Goal: Entertainment & Leisure: Consume media (video, audio)

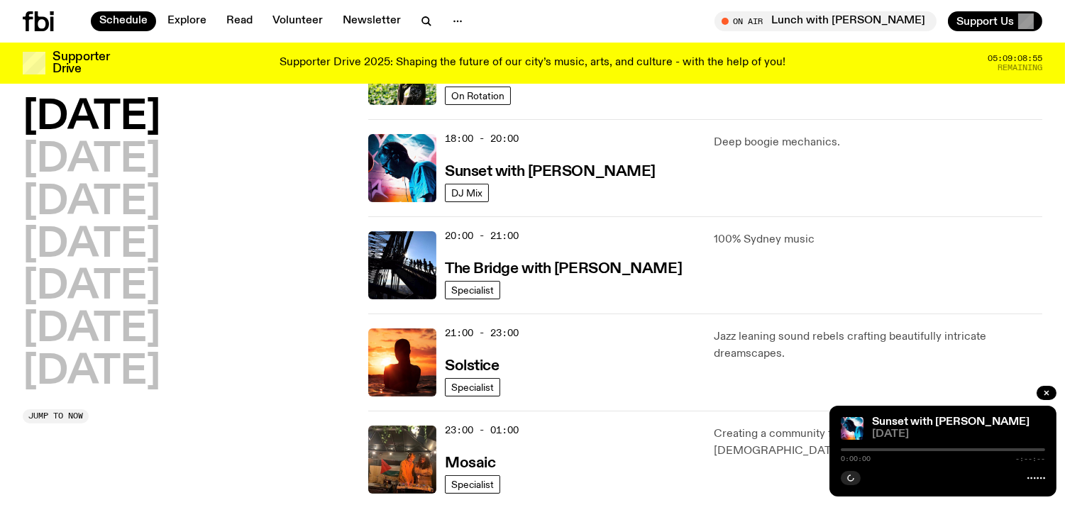
scroll to position [591, 0]
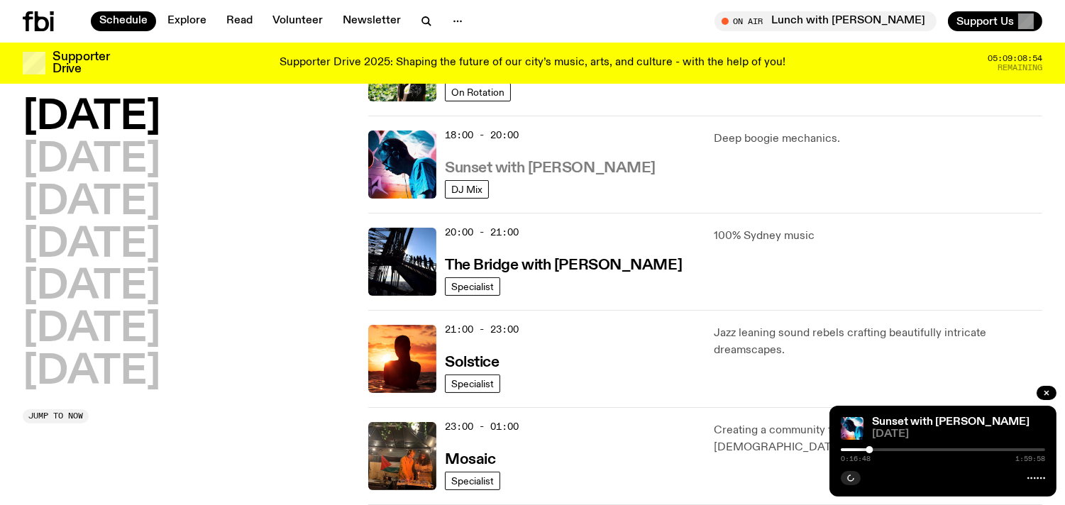
click at [561, 171] on h3 "Sunset with [PERSON_NAME]" at bounding box center [550, 168] width 211 height 15
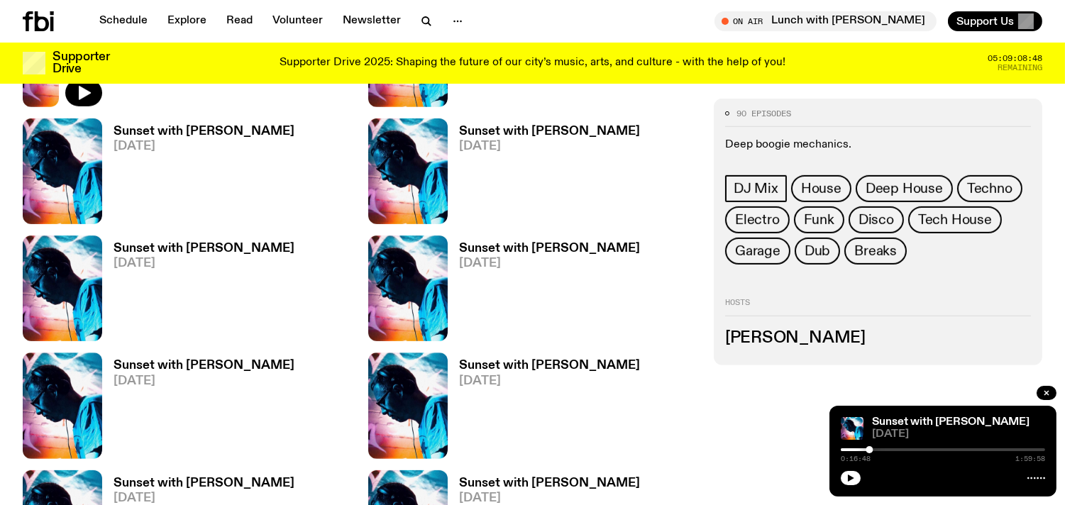
scroll to position [1195, 0]
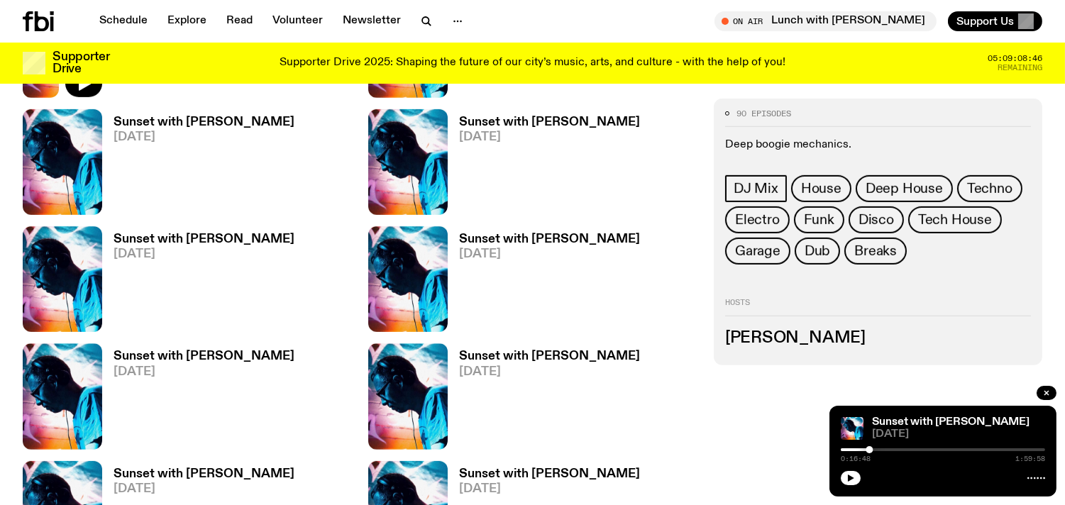
click at [119, 471] on h3 "Sunset with [PERSON_NAME]" at bounding box center [204, 474] width 181 height 12
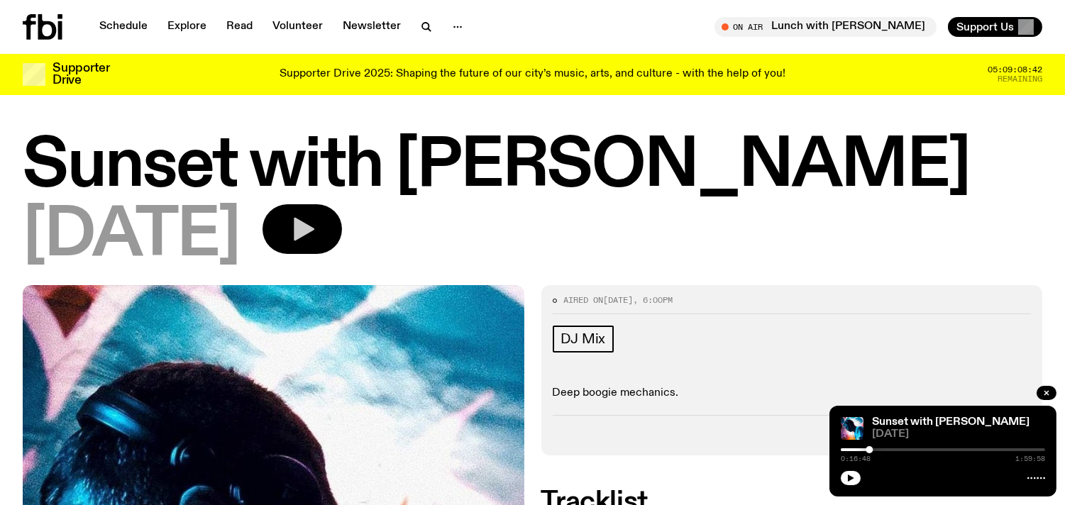
click at [342, 224] on button "button" at bounding box center [302, 229] width 79 height 50
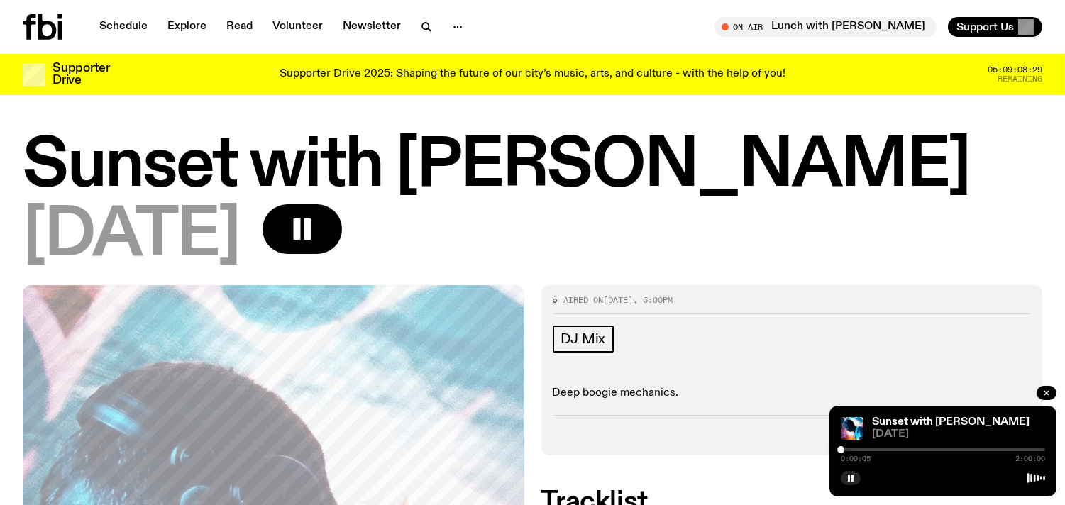
click at [849, 444] on div "Sunset with [PERSON_NAME] [DATE] 0:00:05 2:00:00" at bounding box center [943, 451] width 227 height 91
click at [849, 448] on div "0:00:05 2:00:00" at bounding box center [943, 454] width 204 height 17
click at [846, 449] on div at bounding box center [943, 450] width 204 height 3
click at [860, 451] on div "0:02:56 2:00:00" at bounding box center [943, 454] width 204 height 17
click at [916, 397] on p "Deep boogie mechanics." at bounding box center [792, 393] width 479 height 13
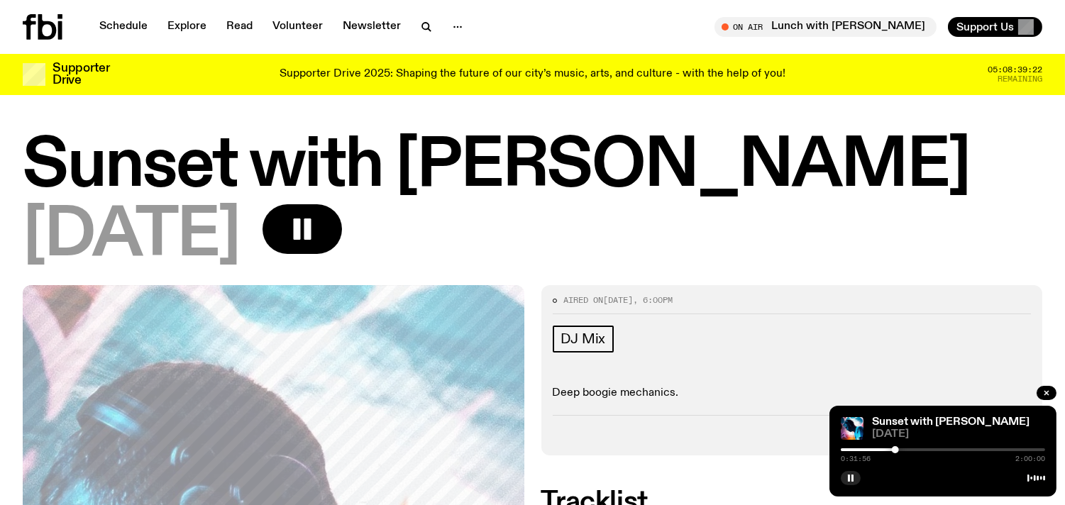
click at [798, 493] on h2 "Tracklist" at bounding box center [793, 503] width 502 height 26
click at [857, 478] on button "button" at bounding box center [851, 478] width 20 height 14
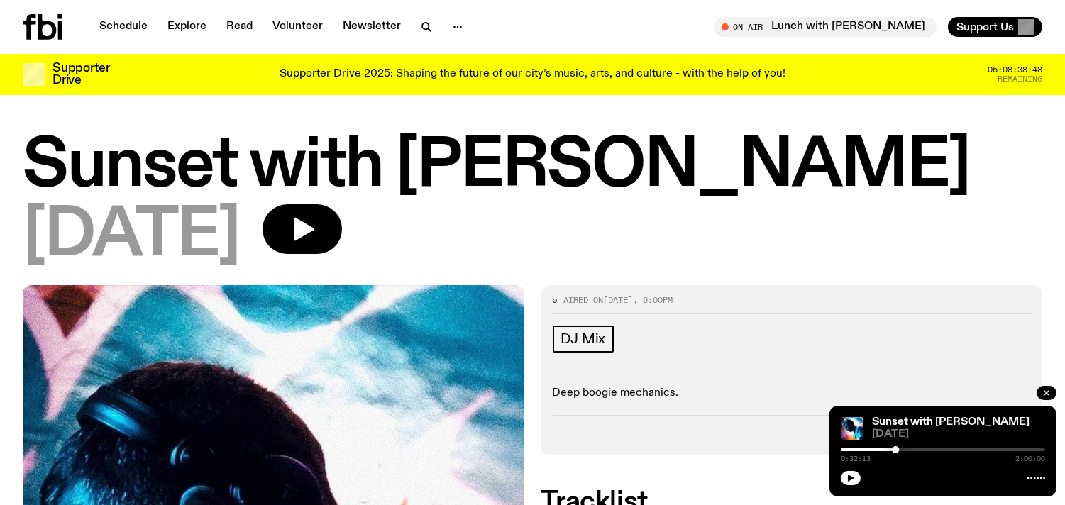
click at [1018, 150] on h1 "Sunset with [PERSON_NAME]" at bounding box center [533, 167] width 1020 height 64
click at [861, 472] on div at bounding box center [943, 476] width 204 height 17
click at [853, 476] on icon "button" at bounding box center [851, 478] width 9 height 9
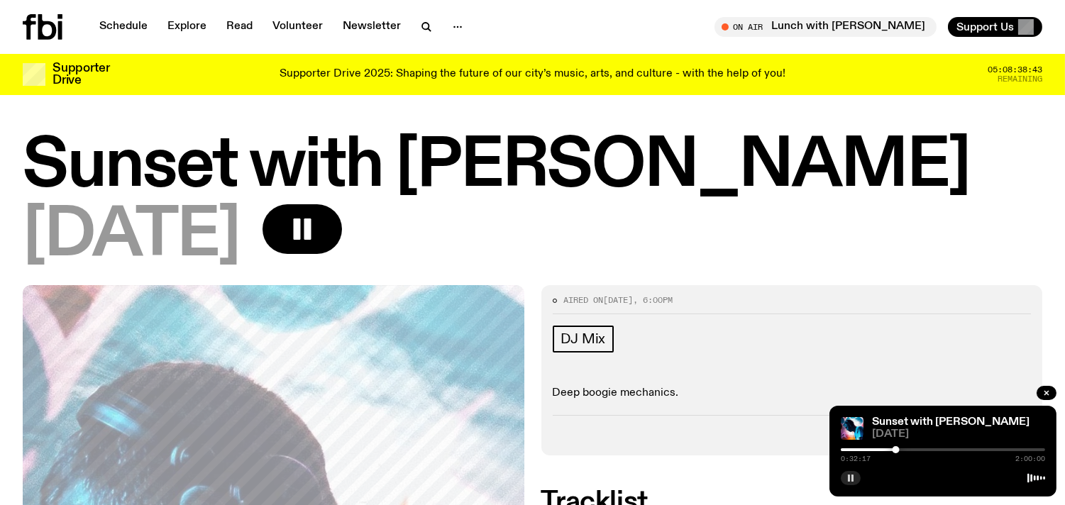
click at [853, 476] on rect "button" at bounding box center [853, 478] width 2 height 7
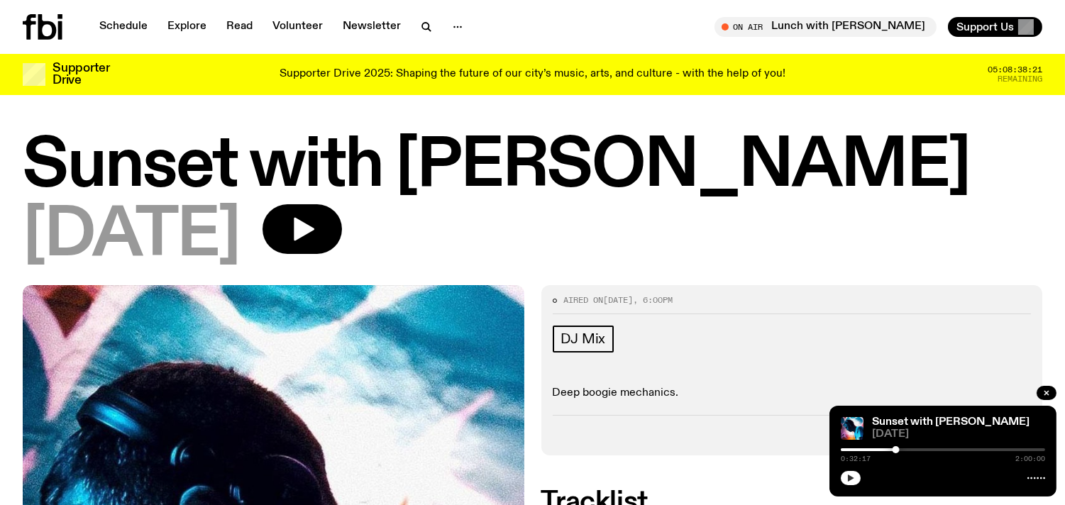
click at [912, 450] on div at bounding box center [943, 450] width 204 height 3
